Goal: Task Accomplishment & Management: Manage account settings

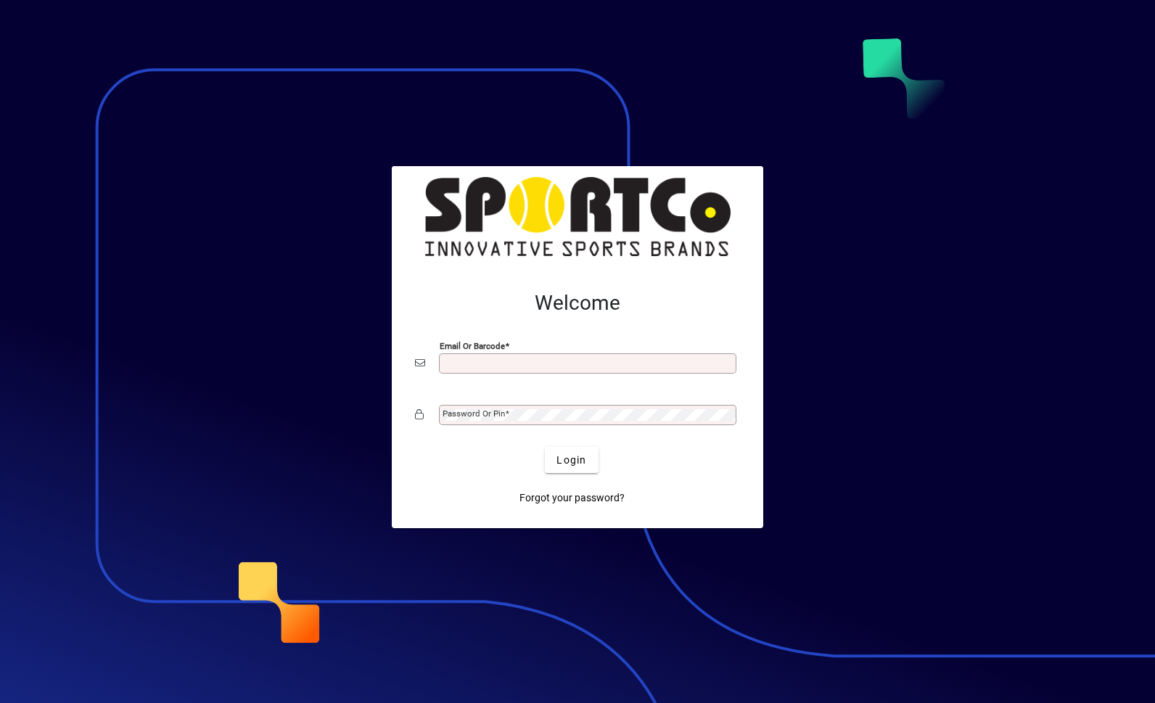
scroll to position [161, 0]
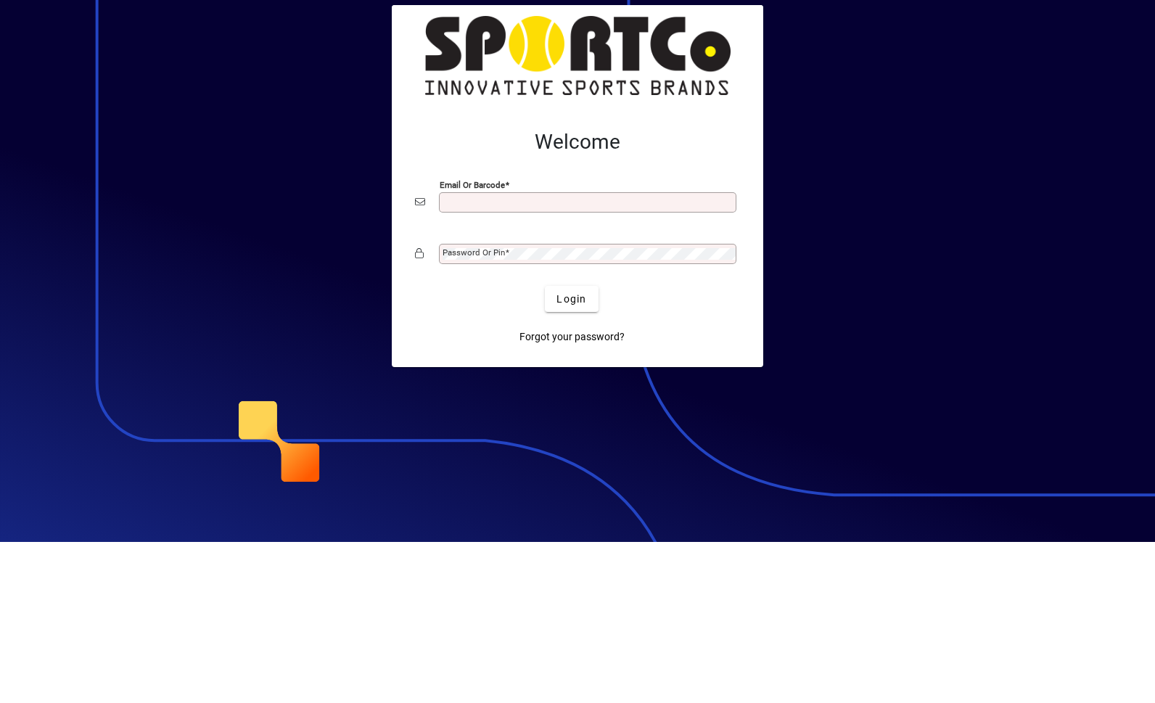
type input "**********"
click at [572, 447] on button "Login" at bounding box center [571, 460] width 53 height 26
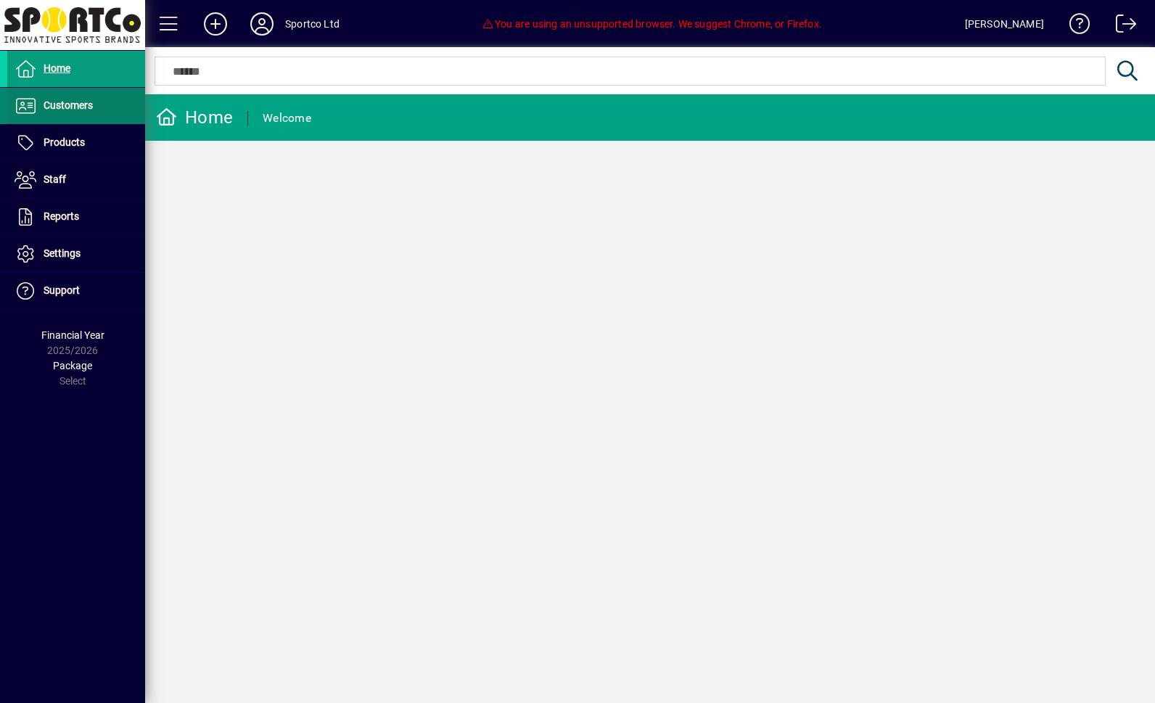
click at [63, 106] on span "Customers" at bounding box center [68, 105] width 49 height 12
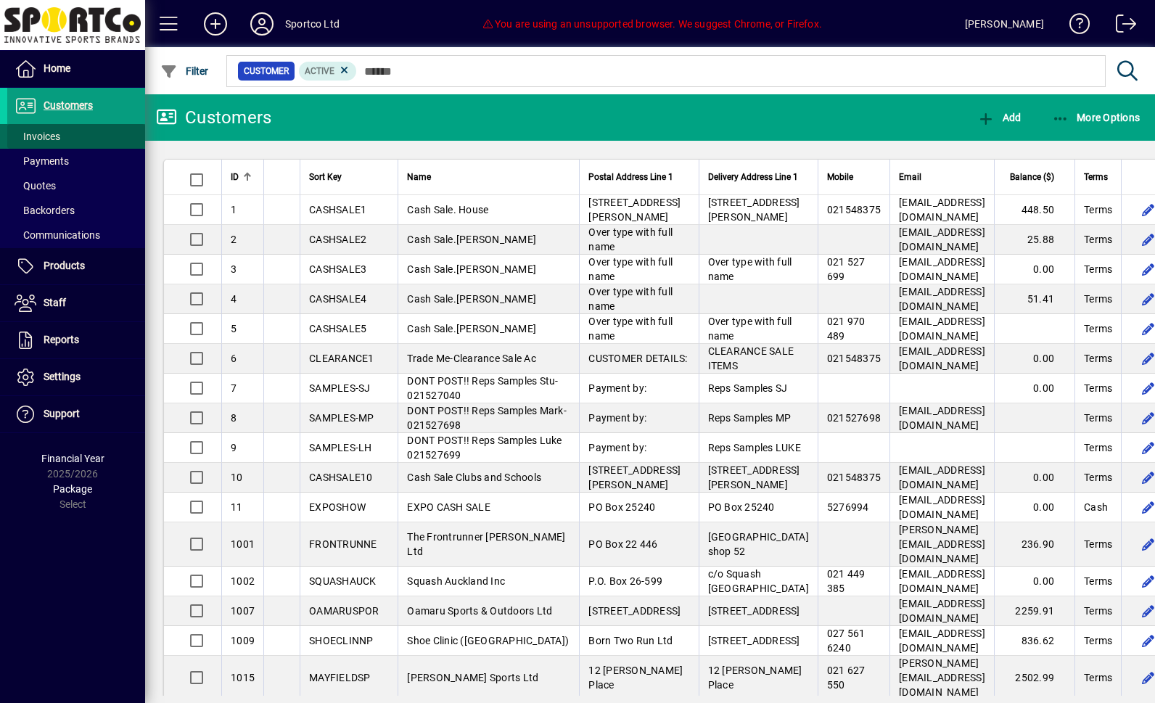
click at [33, 132] on span "Invoices" at bounding box center [38, 137] width 46 height 12
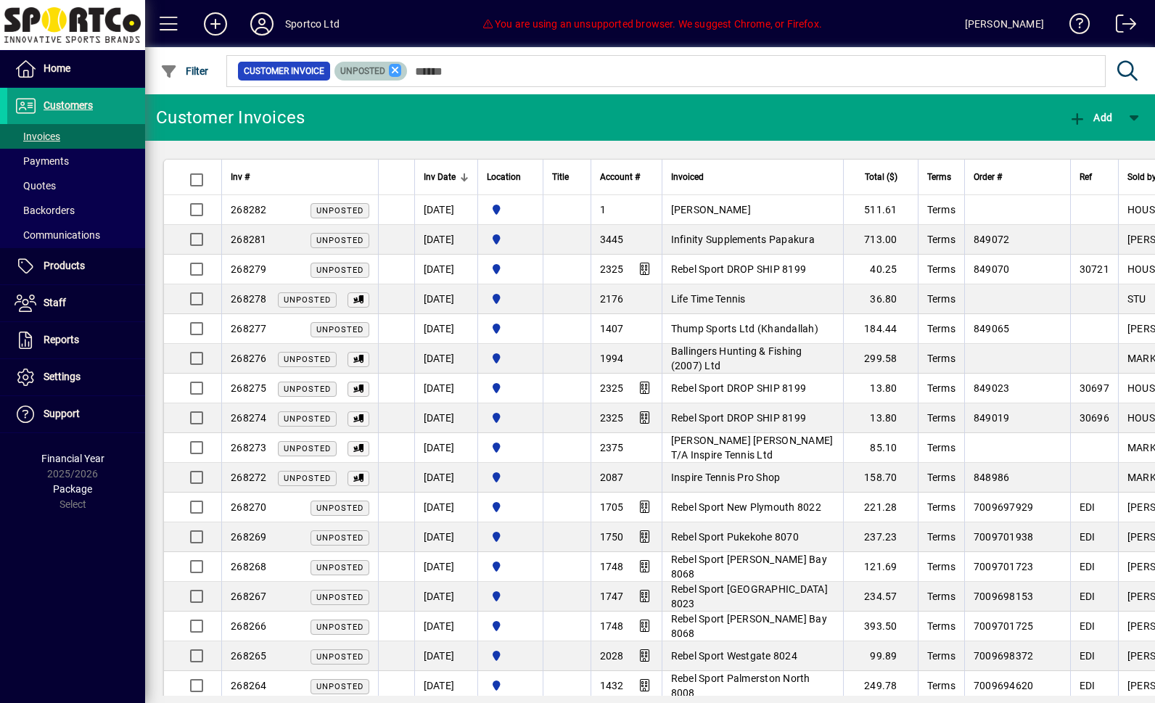
click at [402, 68] on icon at bounding box center [395, 70] width 13 height 13
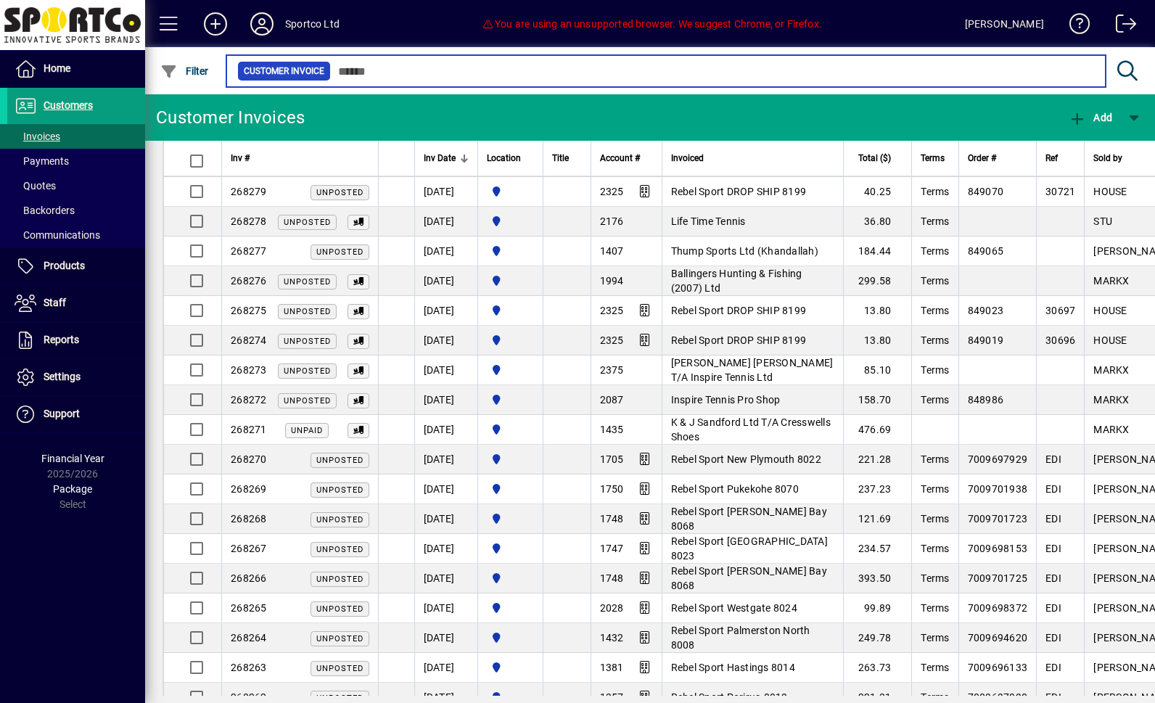
scroll to position [77, 0]
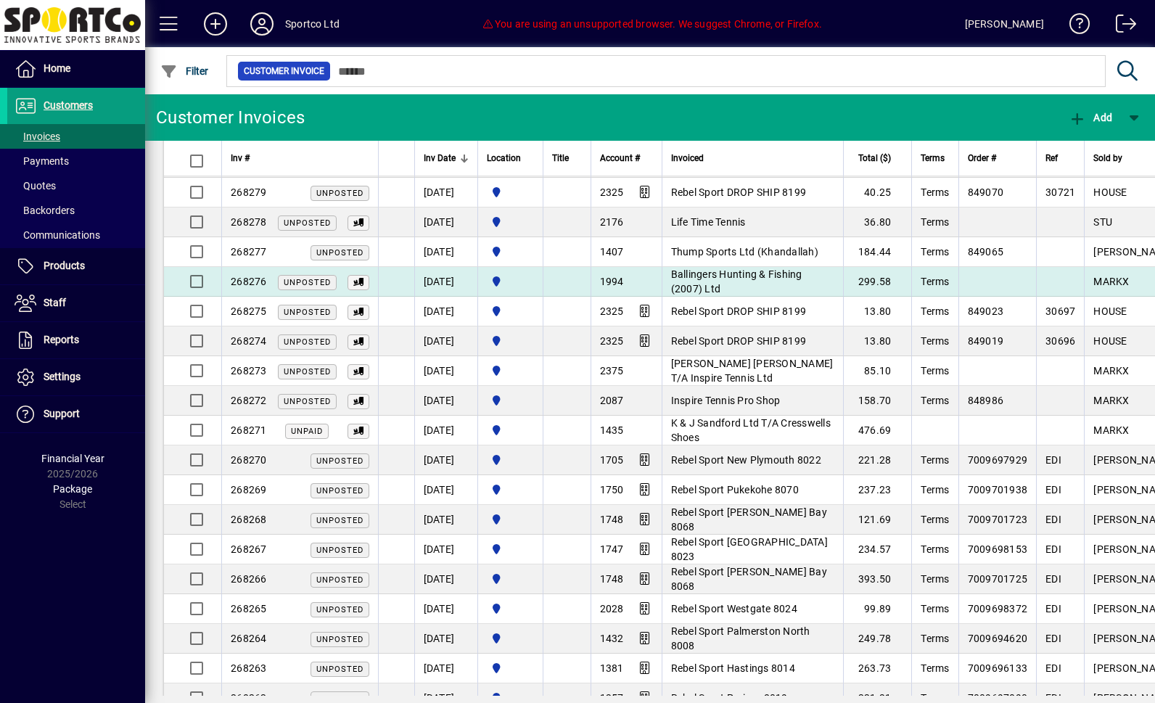
click at [750, 276] on span "Ballingers Hunting & Fishing (2007) Ltd" at bounding box center [736, 281] width 131 height 26
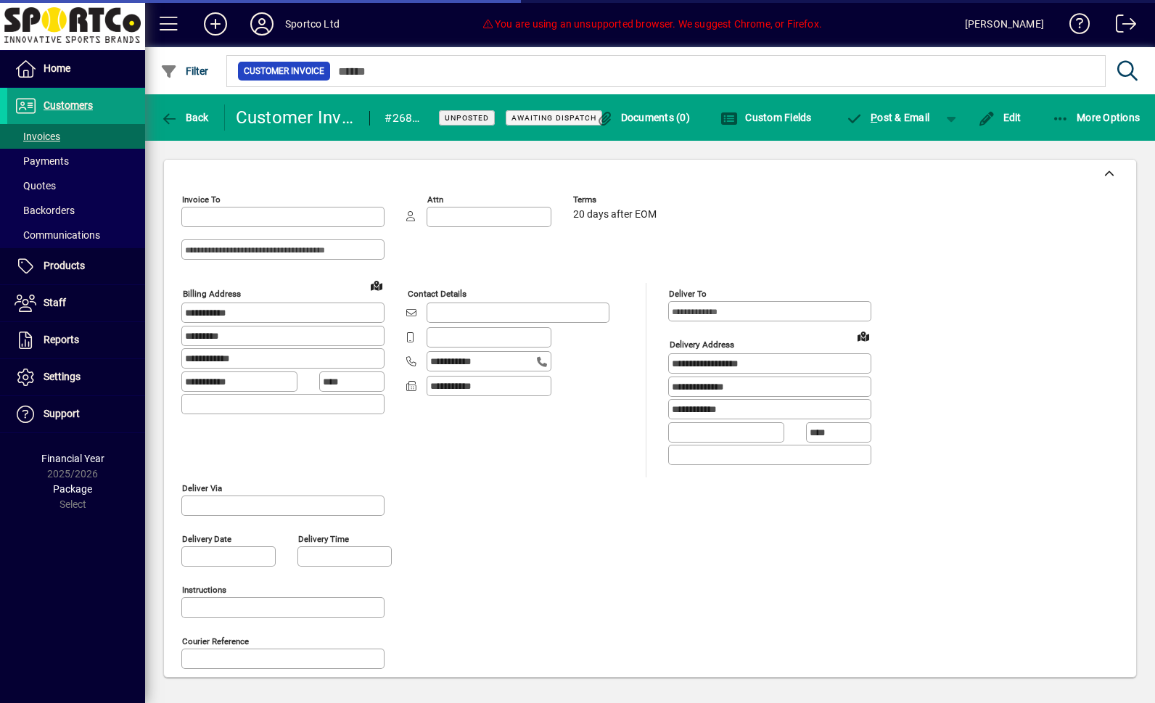
type input "**********"
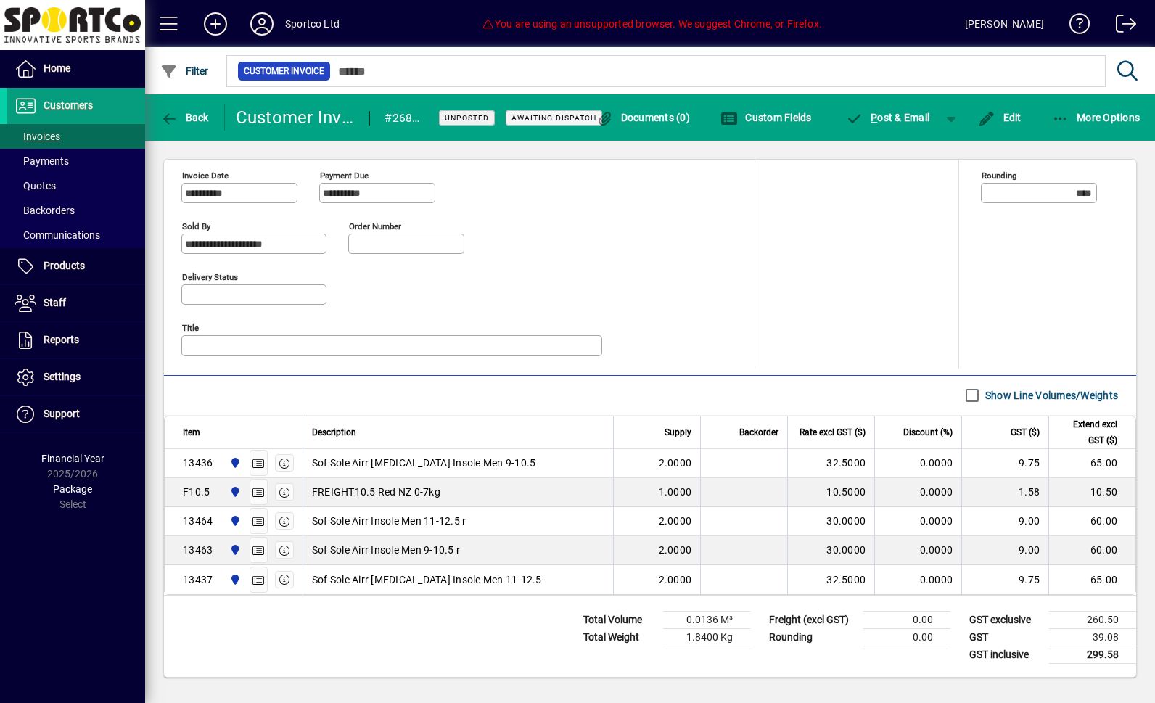
scroll to position [607, 0]
click at [189, 115] on span "Back" at bounding box center [184, 118] width 49 height 12
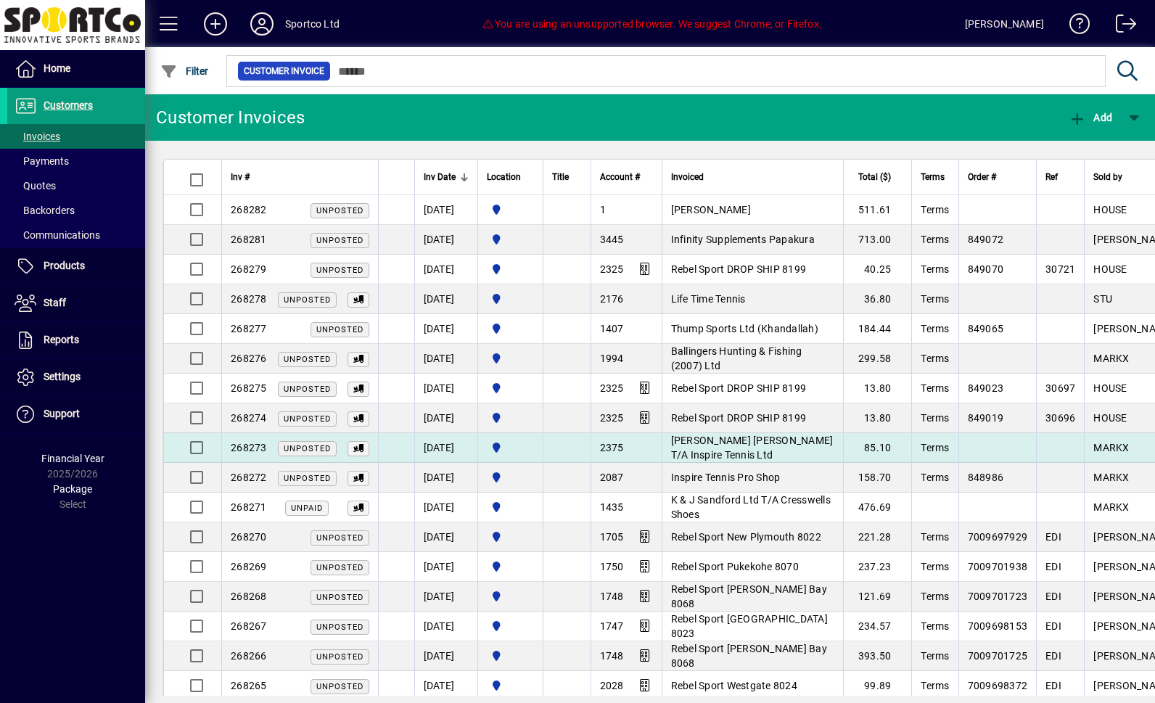
click at [741, 444] on span "Reilly Quirk T/A Inspire Tennis Ltd" at bounding box center [752, 448] width 163 height 26
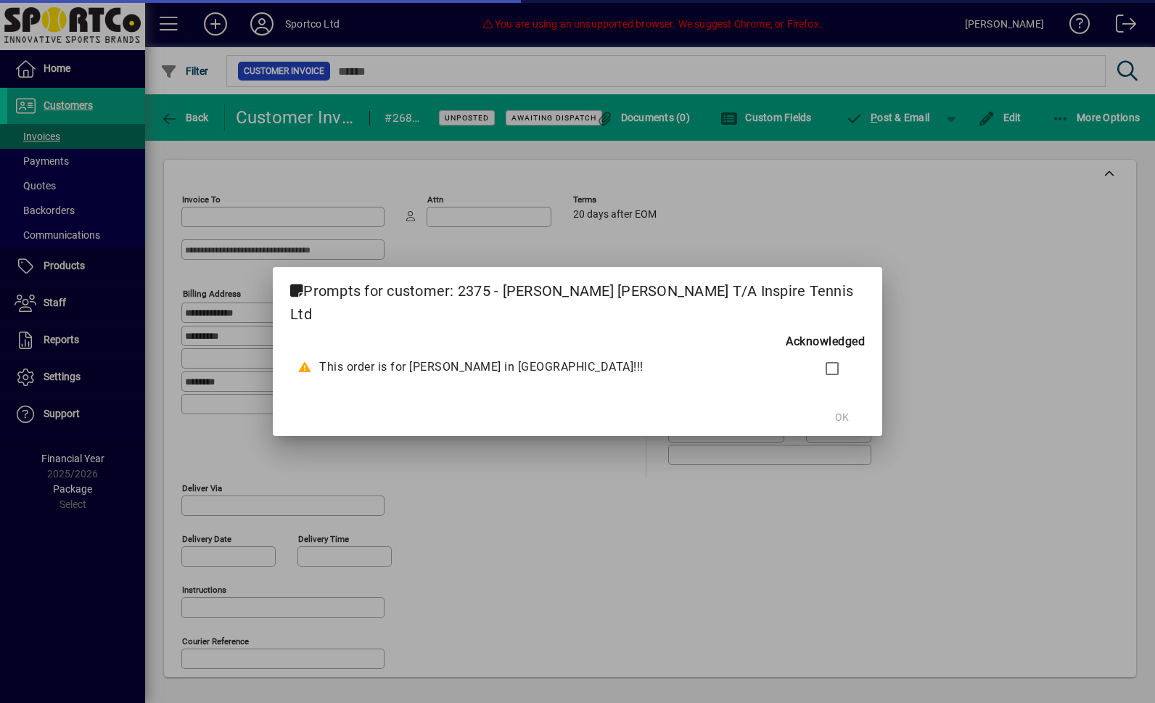
type input "**********"
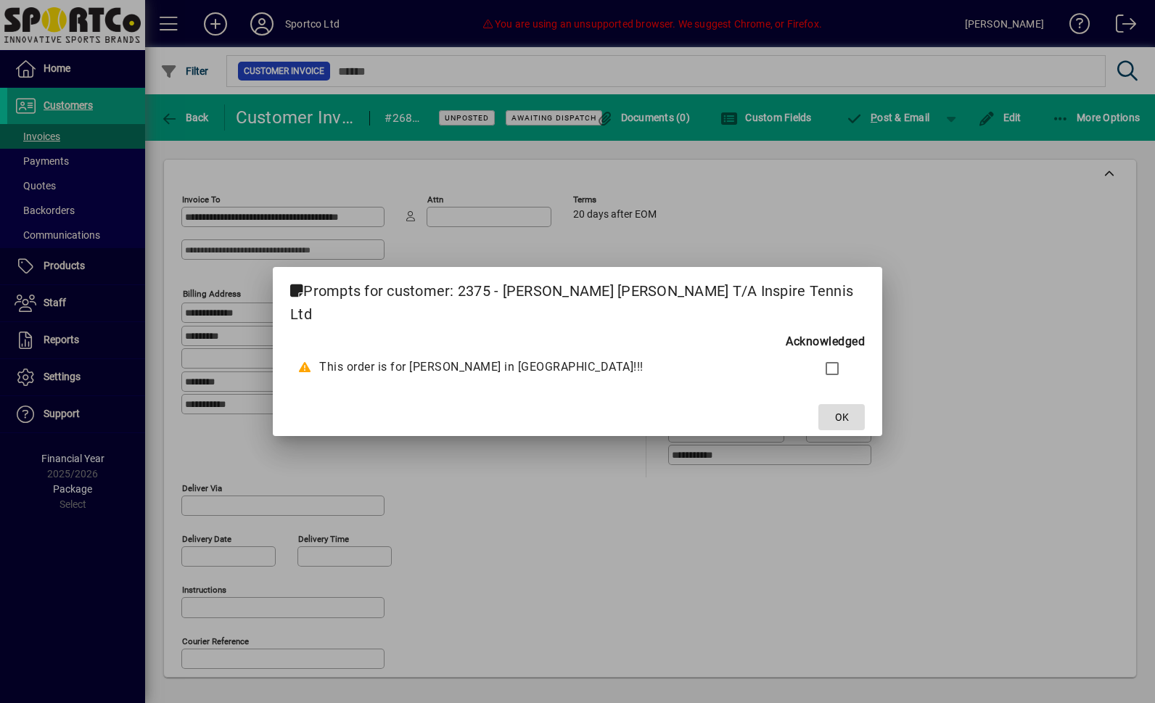
click at [818, 407] on span at bounding box center [841, 417] width 46 height 35
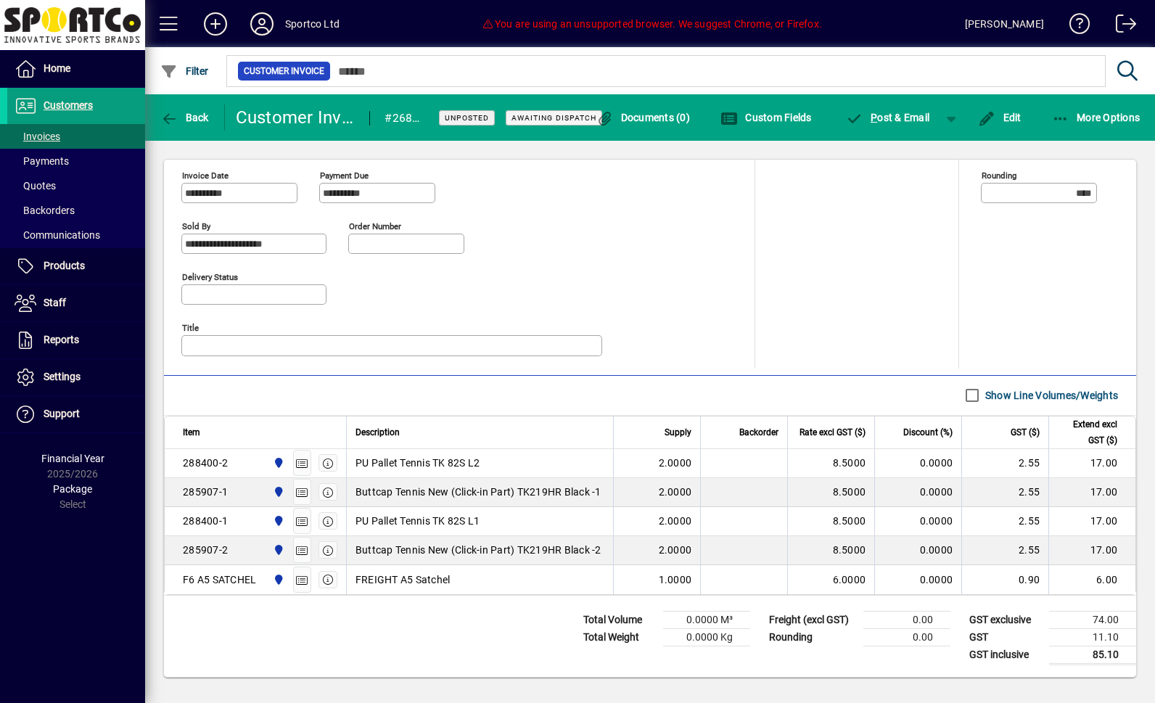
scroll to position [608, 0]
click at [192, 112] on span "Back" at bounding box center [184, 118] width 49 height 12
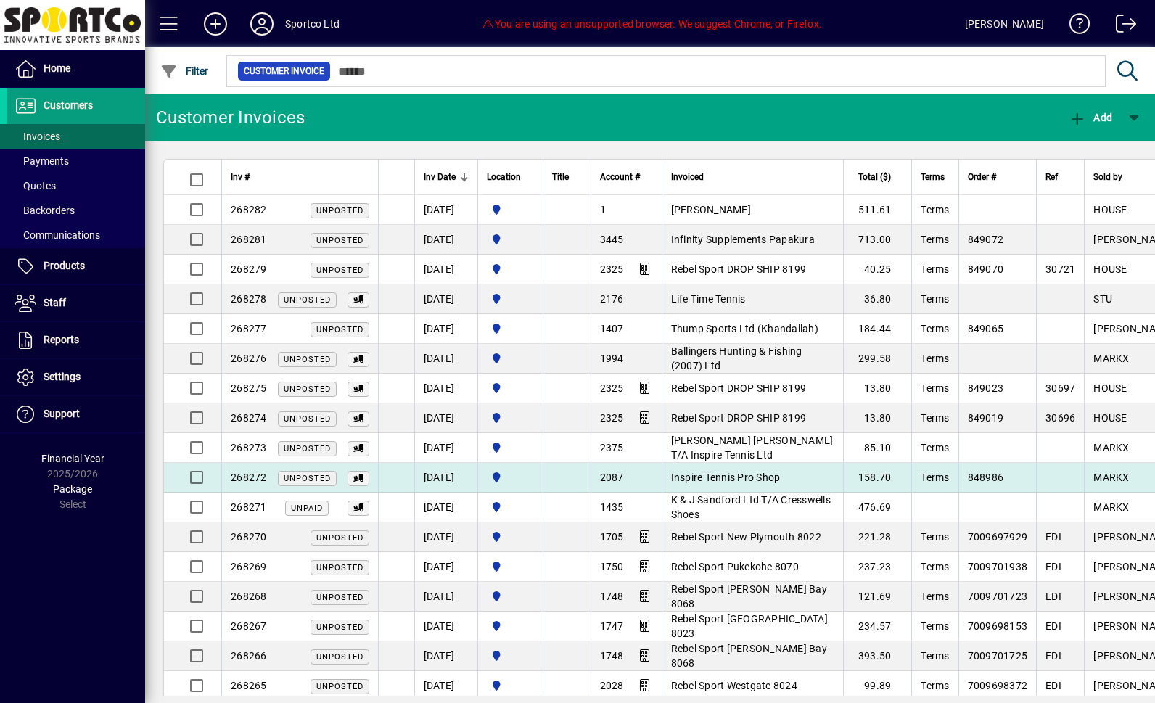
click at [713, 475] on span "Inspire Tennis Pro Shop" at bounding box center [726, 478] width 110 height 12
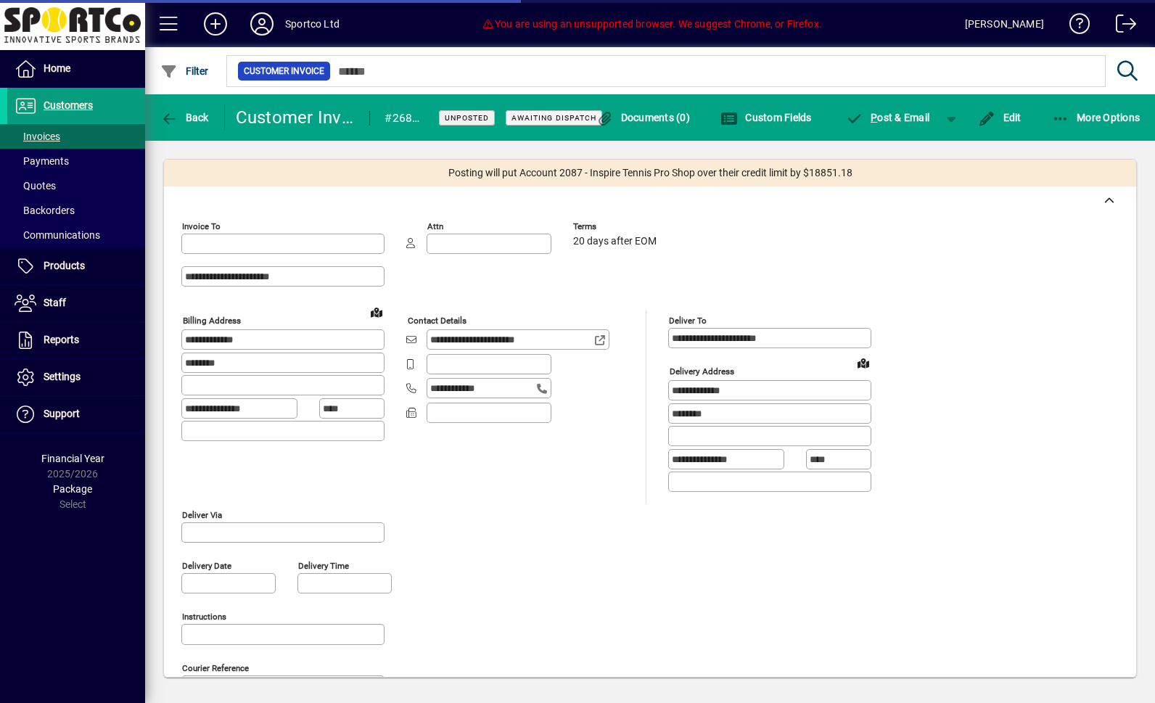
type input "**********"
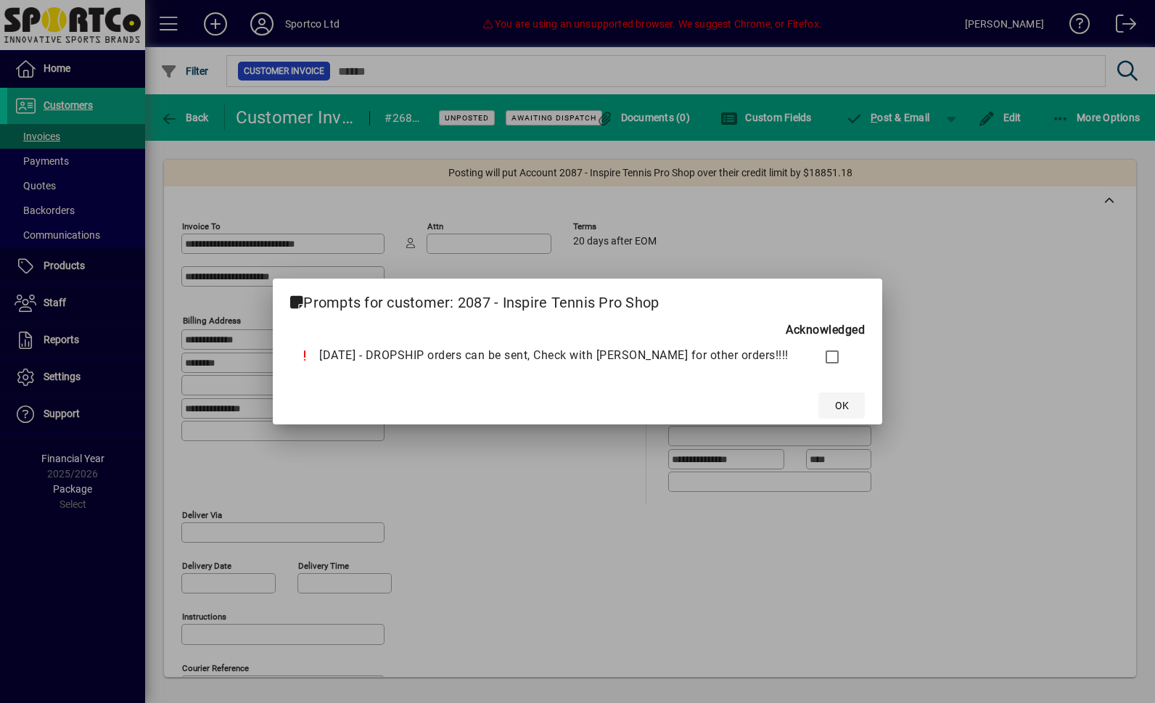
click at [818, 403] on span at bounding box center [841, 405] width 46 height 35
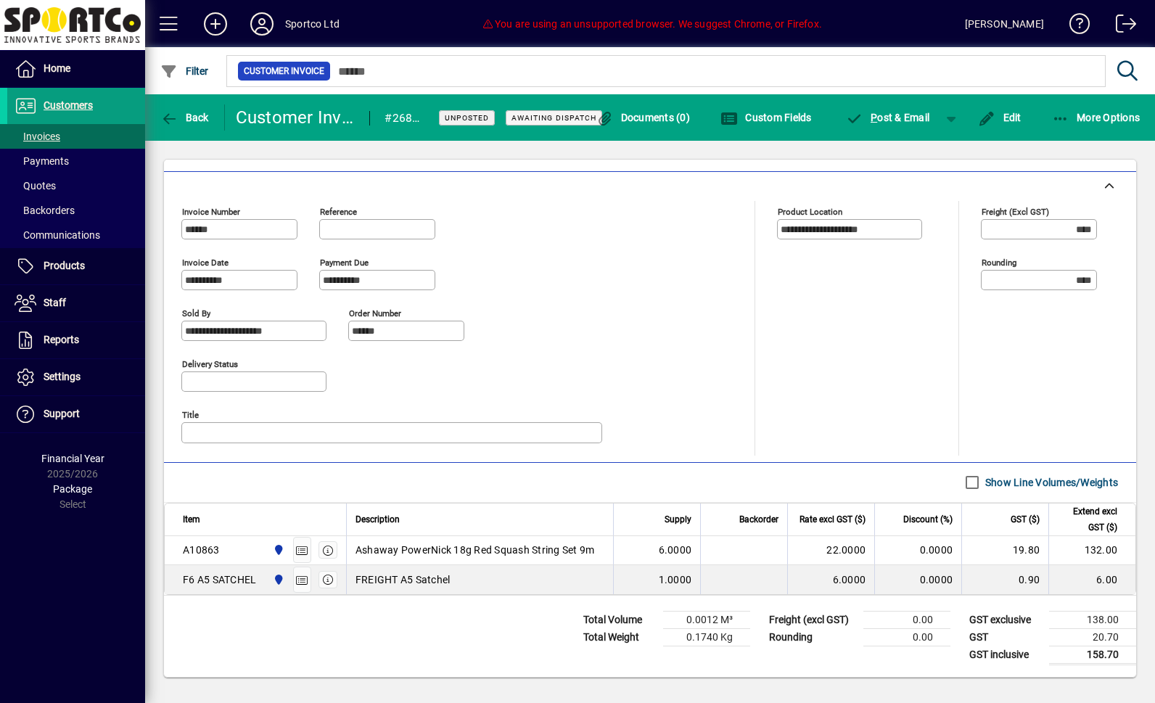
scroll to position [544, 0]
click at [194, 115] on span "Back" at bounding box center [184, 118] width 49 height 12
